Goal: Navigation & Orientation: Find specific page/section

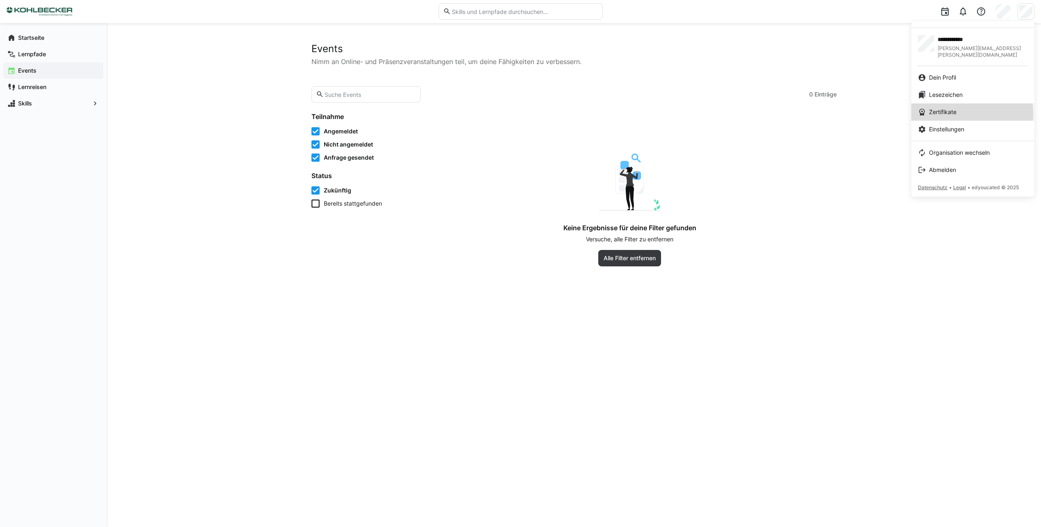
click at [945, 108] on span "Zertifikate" at bounding box center [943, 112] width 28 height 8
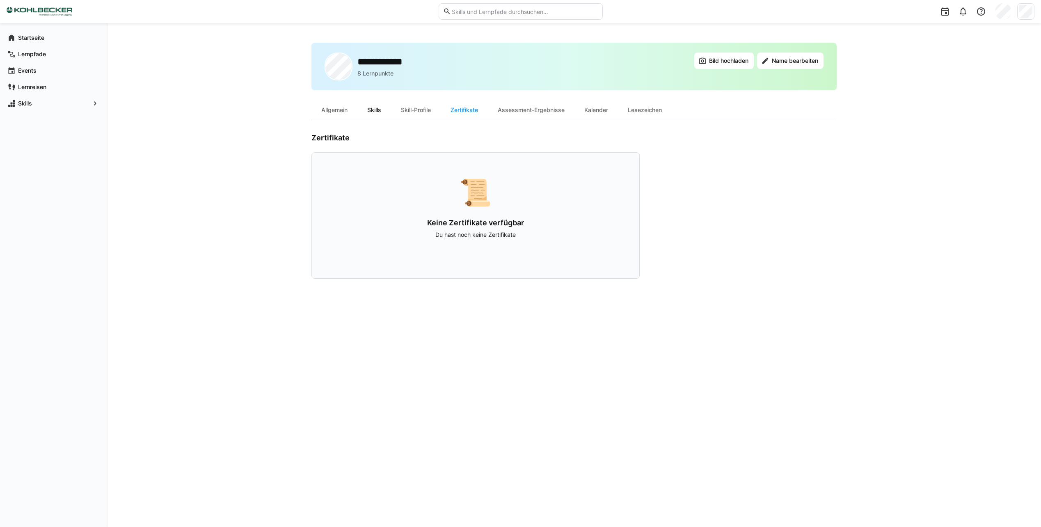
click at [359, 109] on div "Skills" at bounding box center [375, 110] width 34 height 20
click at [332, 112] on div "Allgemein" at bounding box center [335, 110] width 46 height 20
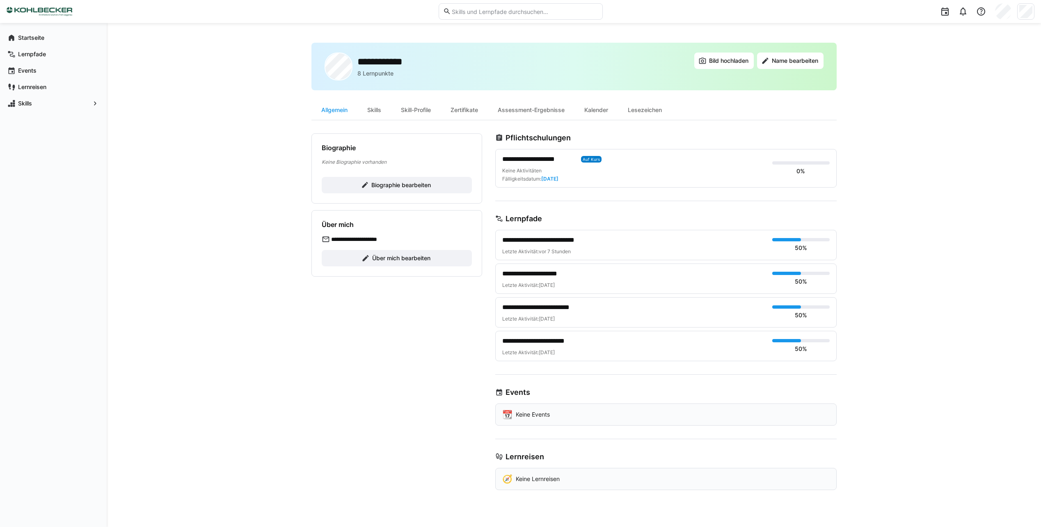
click at [34, 9] on img at bounding box center [40, 11] width 66 height 13
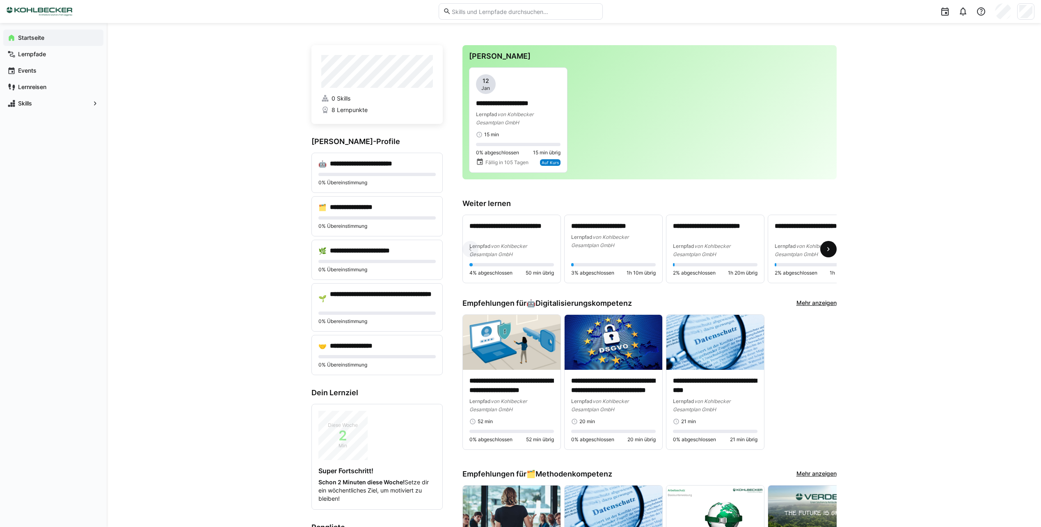
click at [826, 253] on eds-icon at bounding box center [829, 249] width 8 height 8
